Goal: Task Accomplishment & Management: Manage account settings

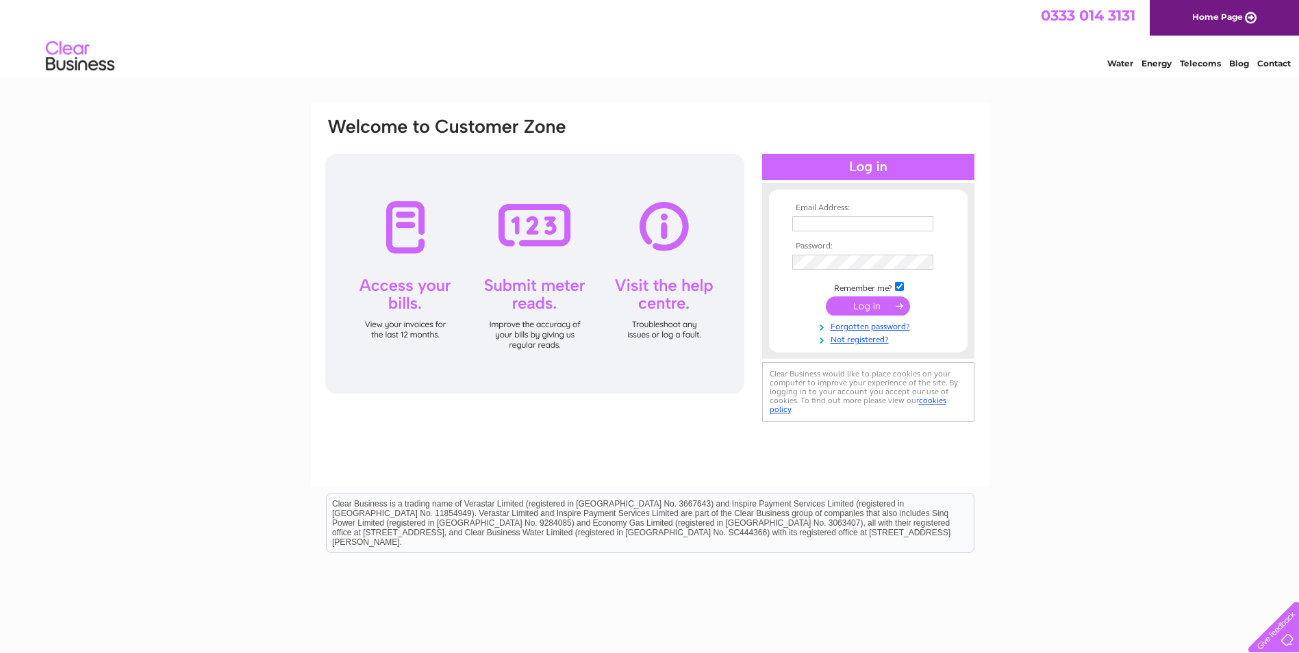
type input "lindah@cotel.co.uk"
click at [878, 299] on input "submit" at bounding box center [868, 305] width 84 height 19
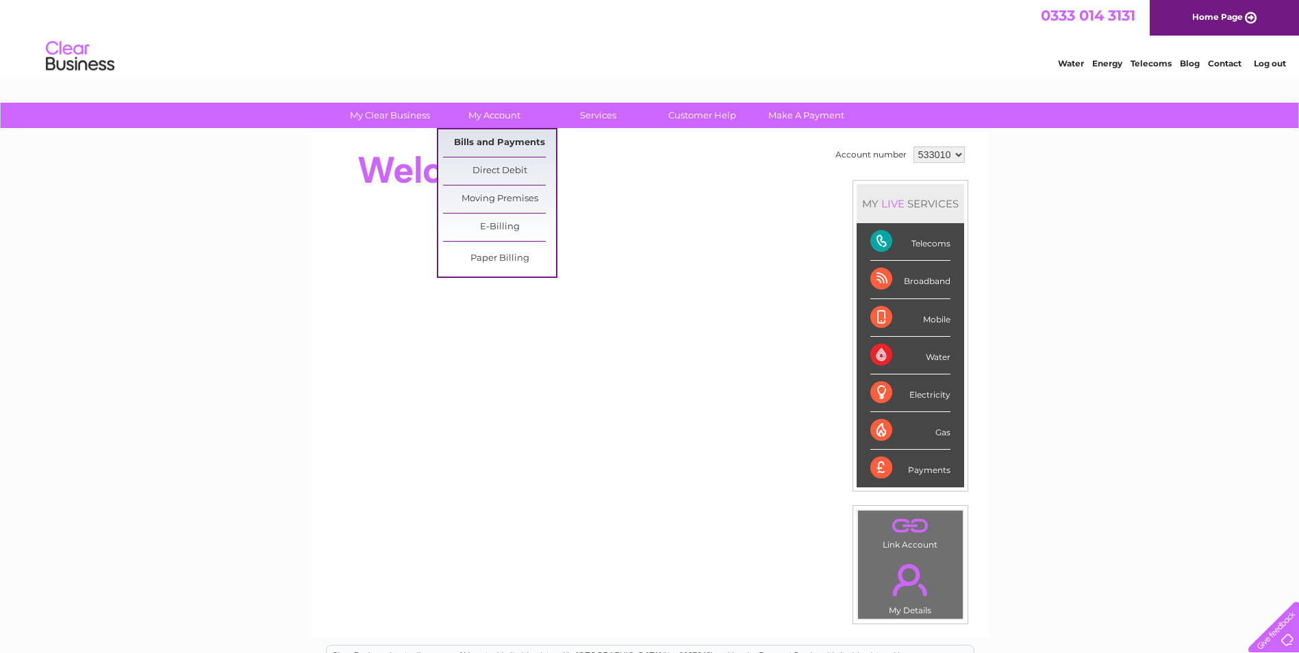
click at [512, 136] on link "Bills and Payments" at bounding box center [499, 142] width 113 height 27
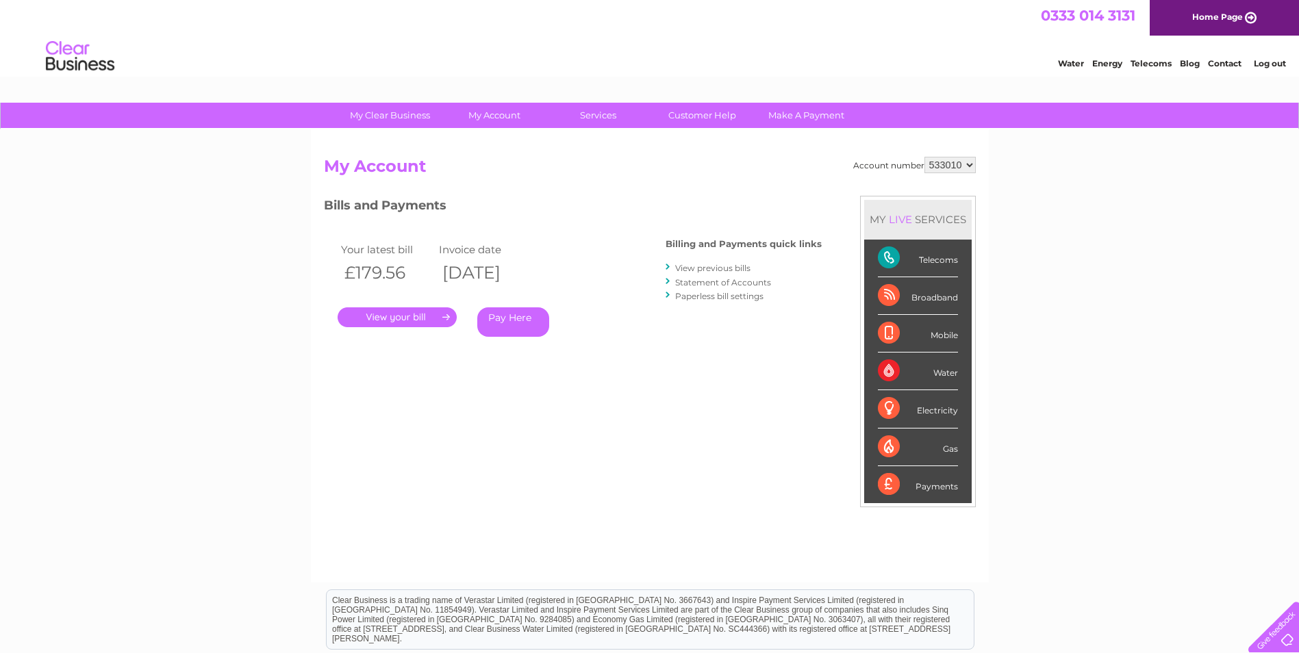
click at [435, 315] on link "." at bounding box center [397, 317] width 119 height 20
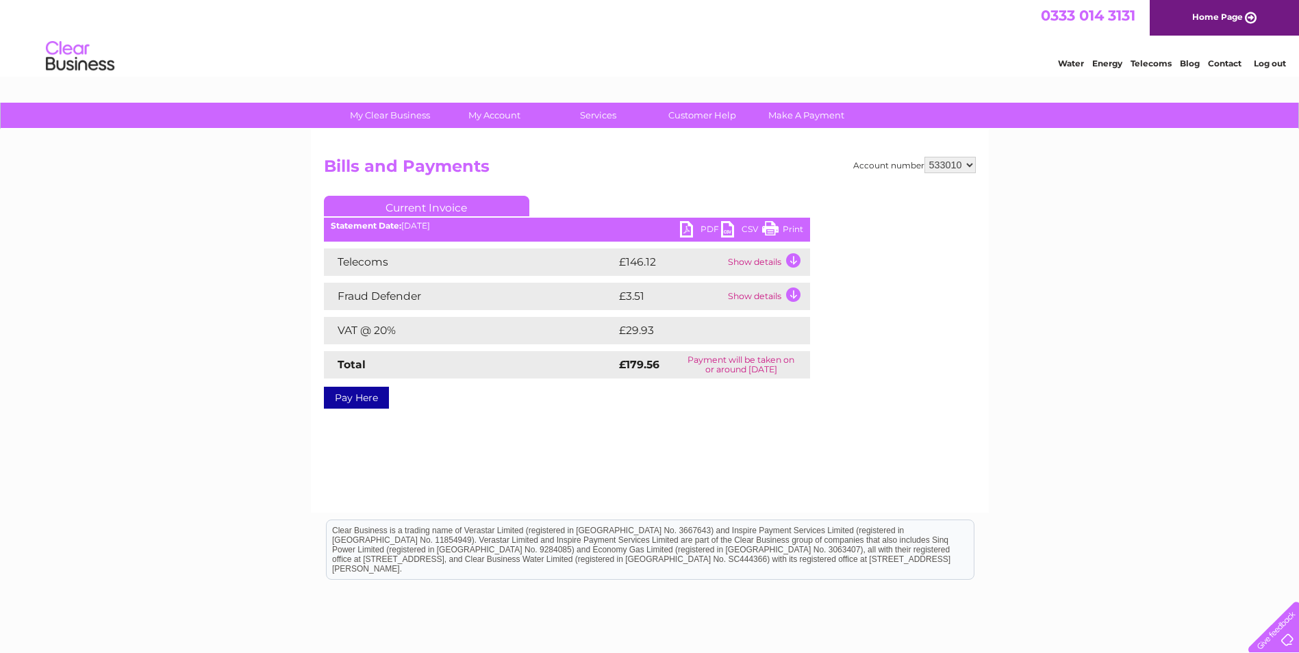
click at [711, 223] on link "PDF" at bounding box center [700, 231] width 41 height 20
